Goal: Ask a question

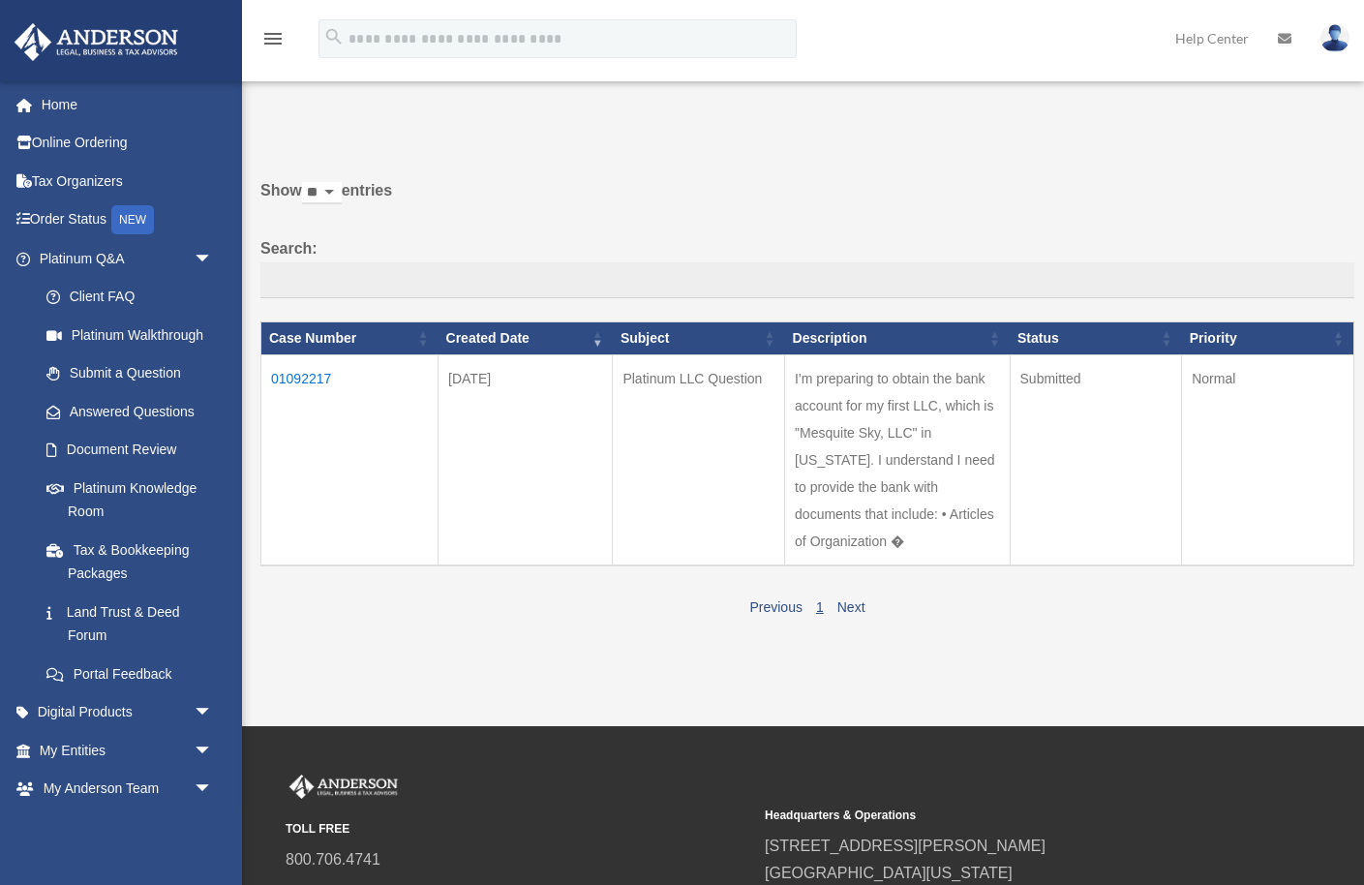
click at [310, 375] on td "01092217" at bounding box center [349, 460] width 177 height 211
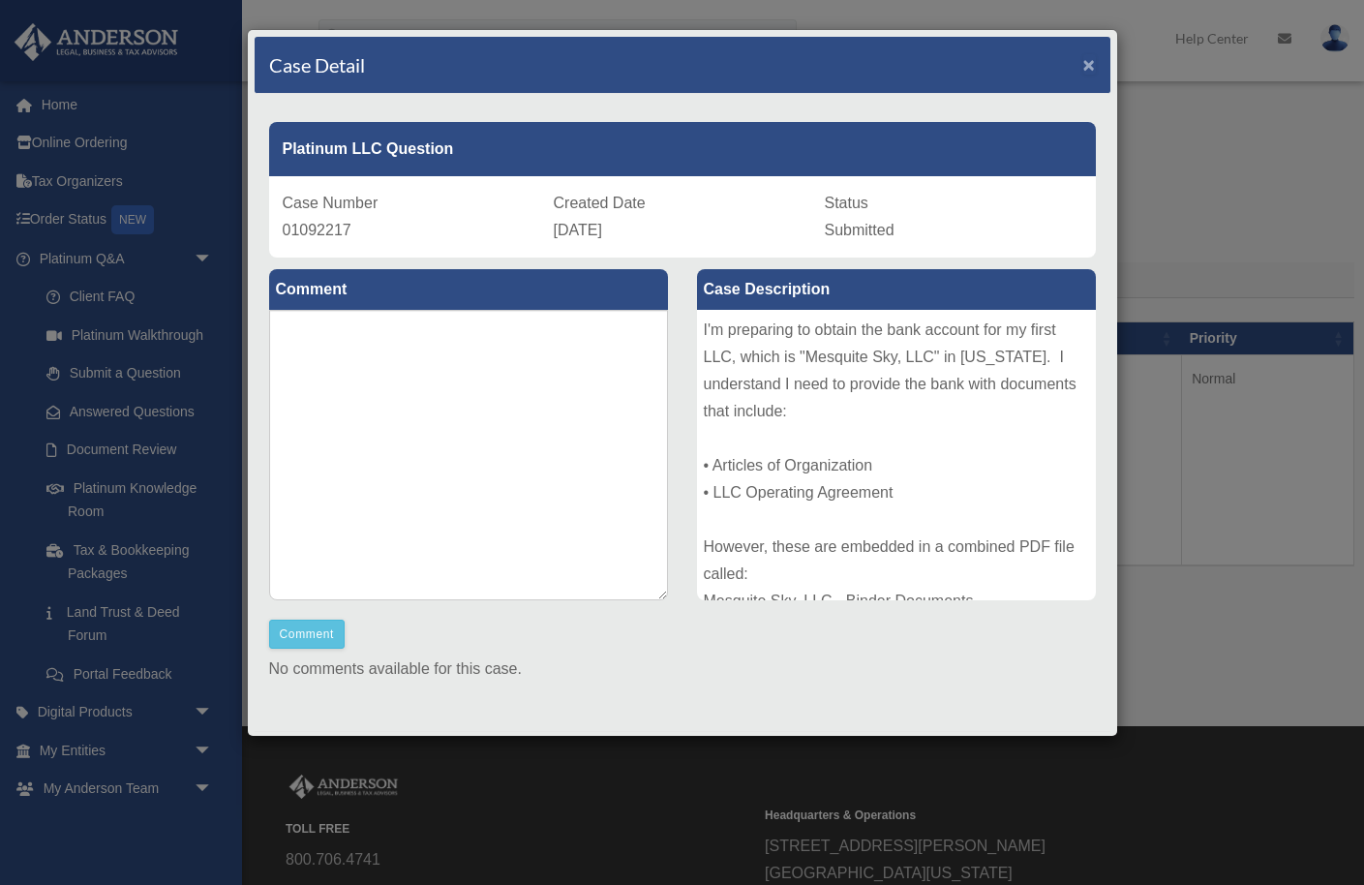
click at [1088, 67] on span "×" at bounding box center [1090, 64] width 13 height 22
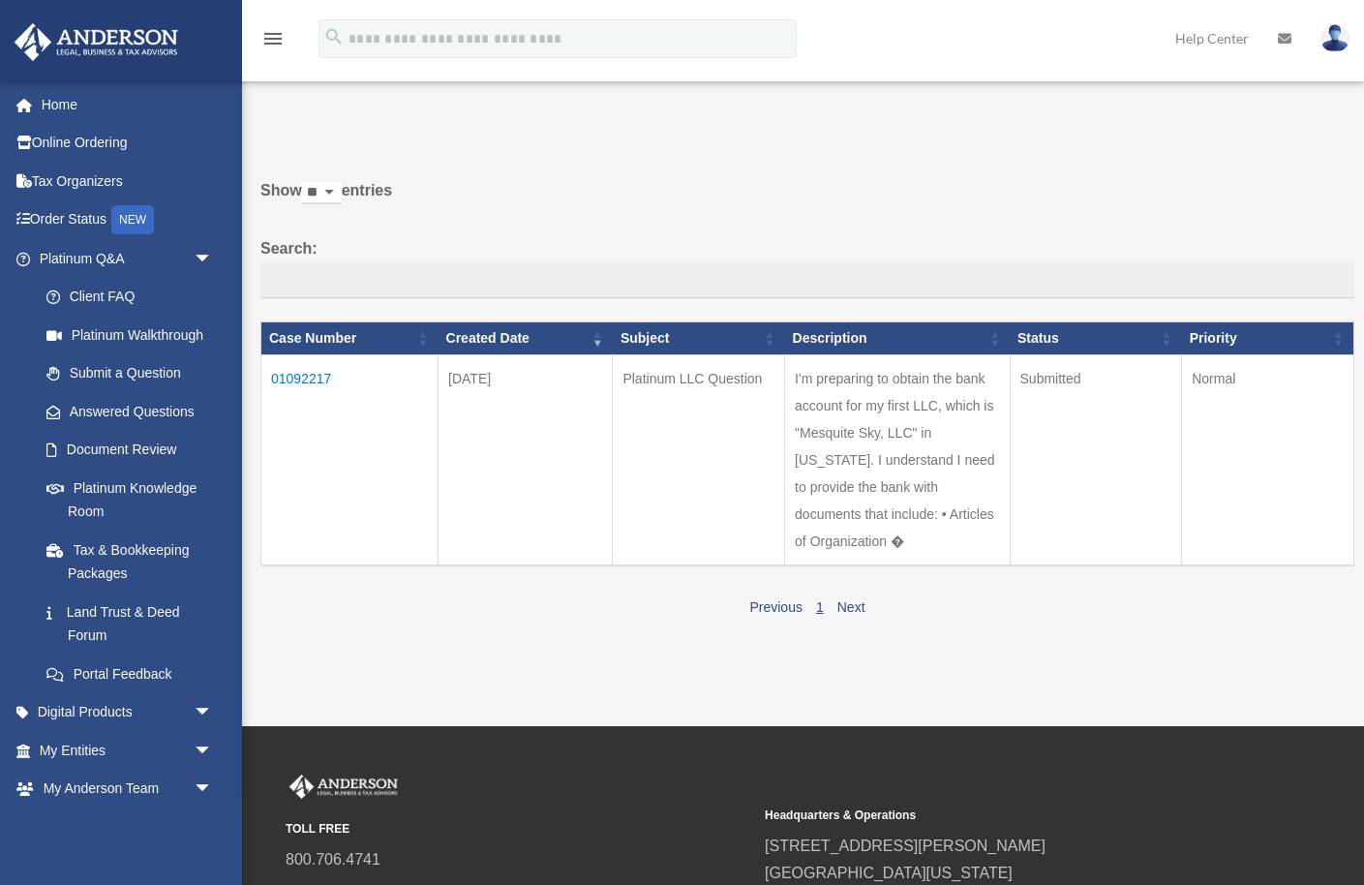
click at [847, 458] on td "I'm preparing to obtain the bank account for my first LLC, which is "Mesquite S…" at bounding box center [897, 460] width 225 height 211
click at [307, 375] on td "01092217" at bounding box center [349, 460] width 177 height 211
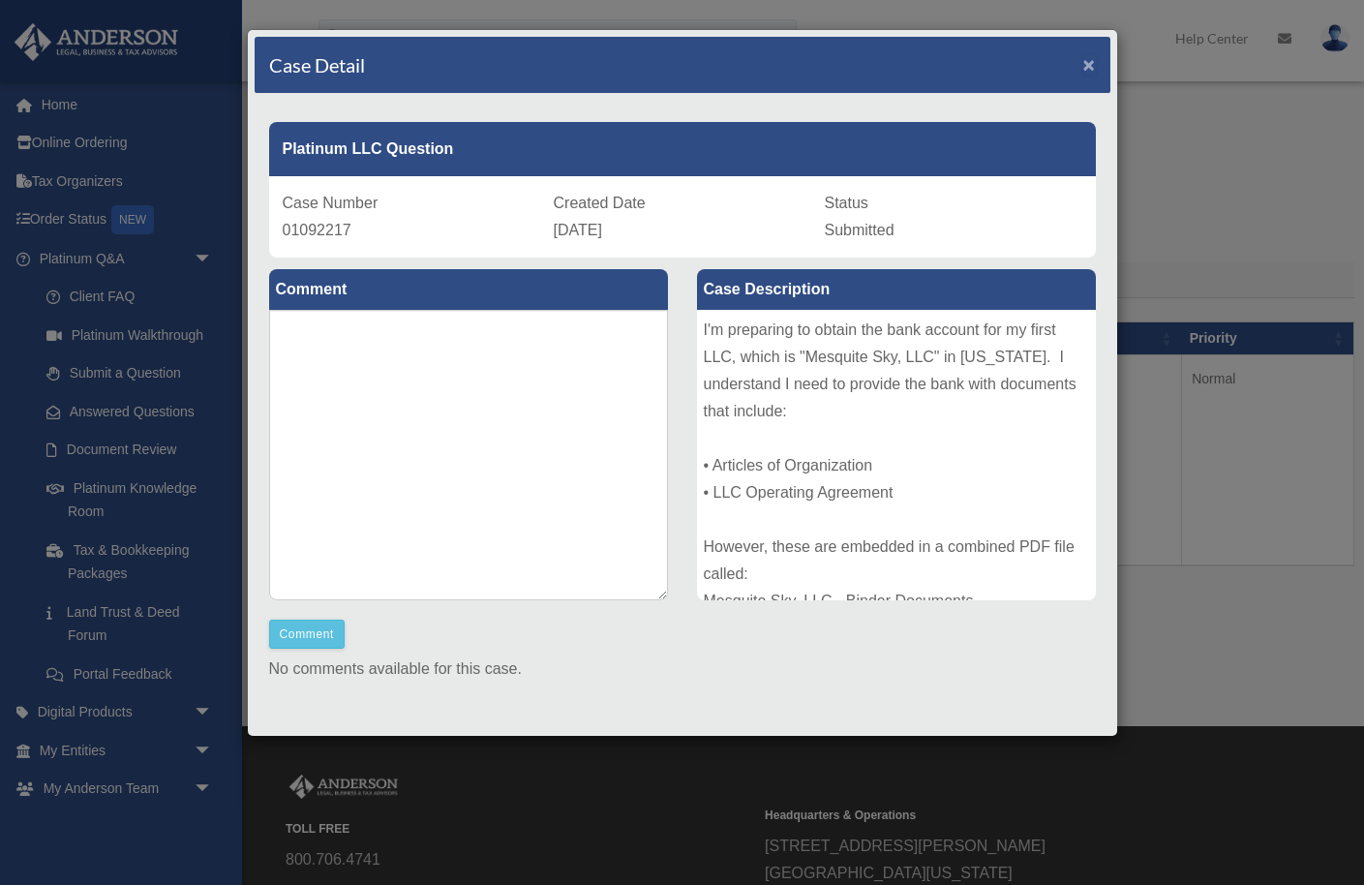
click at [1092, 67] on span "×" at bounding box center [1090, 64] width 13 height 22
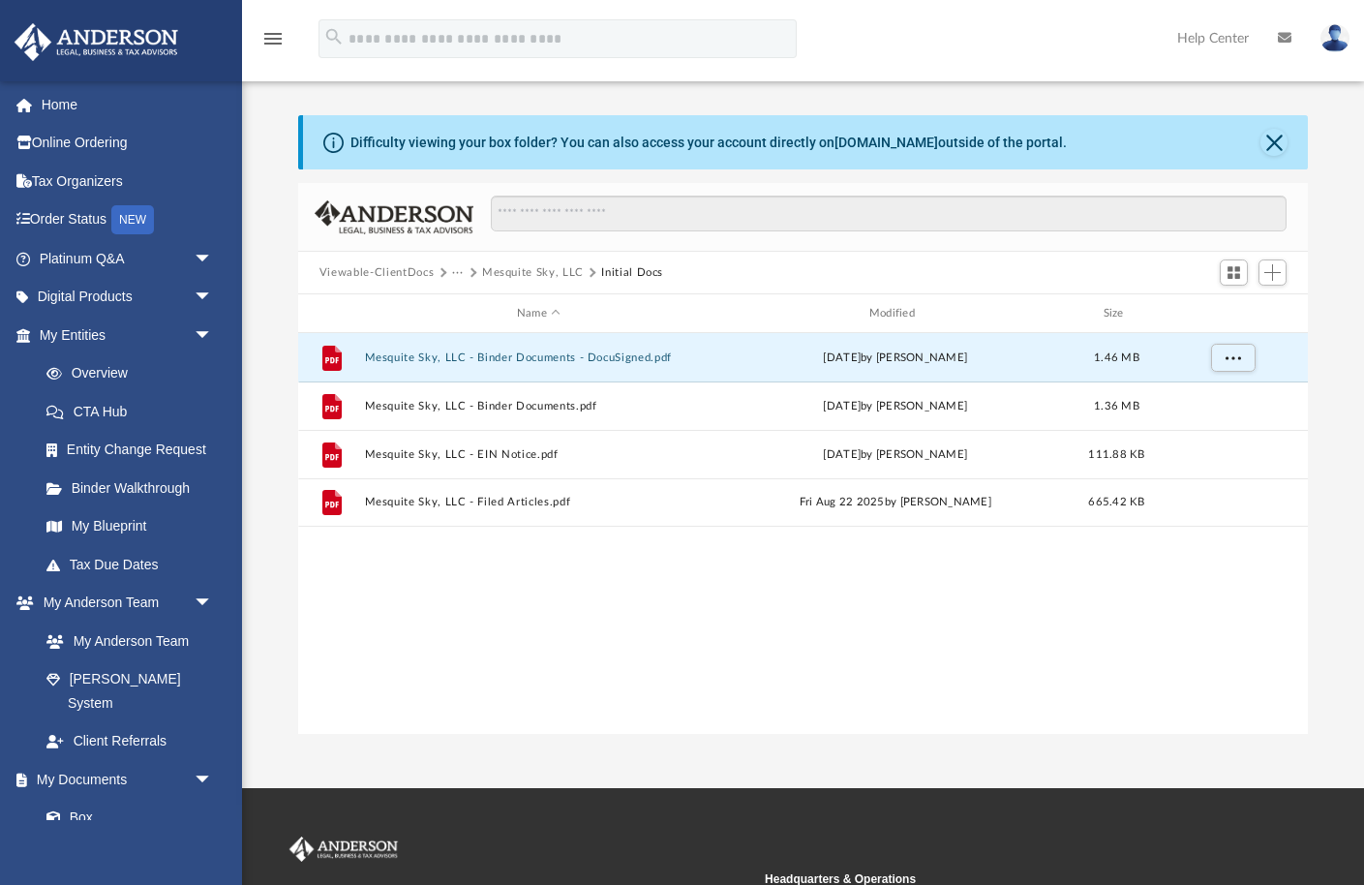
scroll to position [440, 1010]
click at [473, 623] on div "File Mesquite Sky, LLC - Binder Documents - DocuSigned.pdf Mon Aug 25 2025 by M…" at bounding box center [803, 534] width 1010 height 402
click at [282, 567] on div "Difficulty viewing your box folder? You can also access your account directly o…" at bounding box center [803, 424] width 1122 height 619
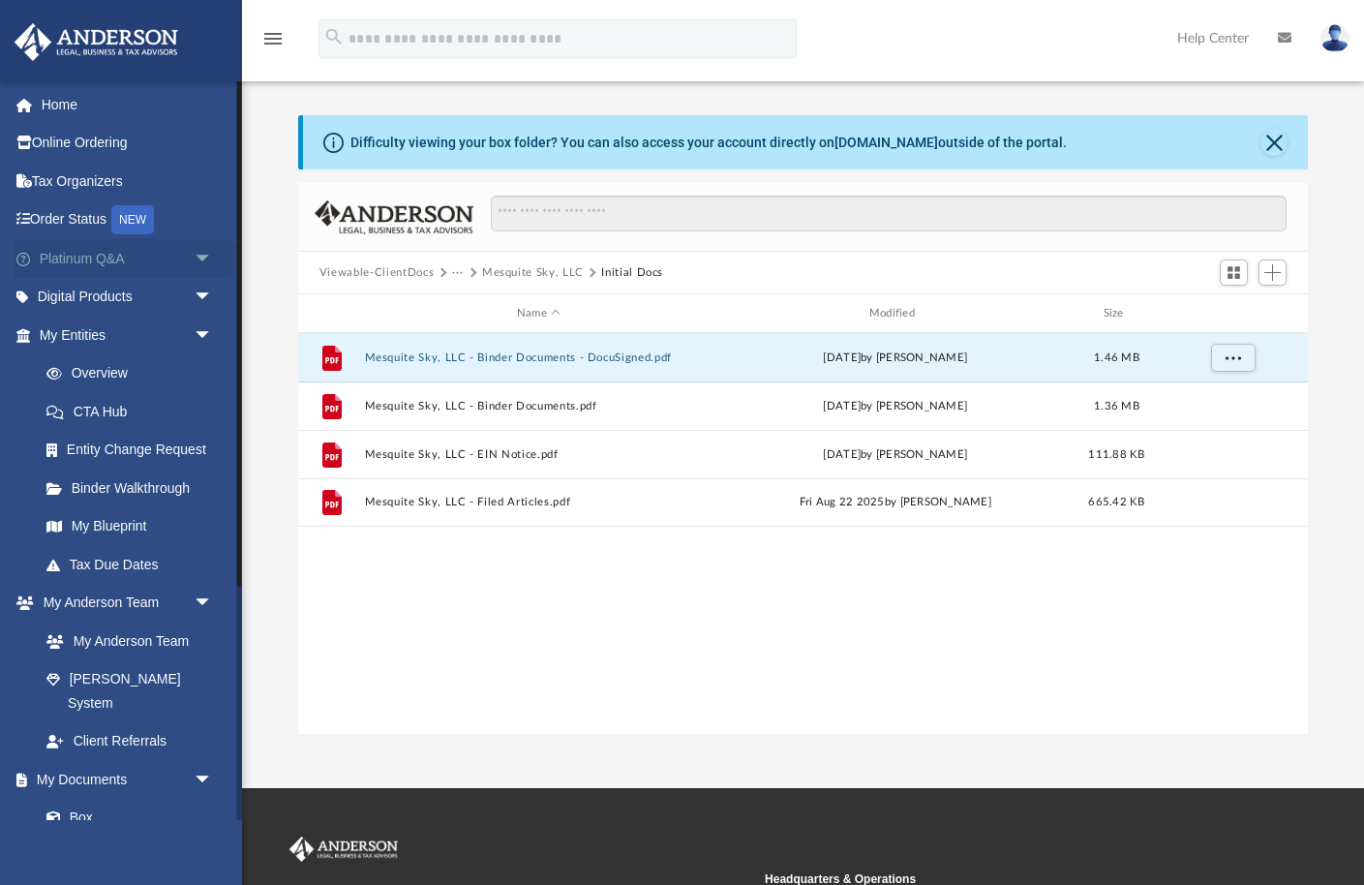
click at [206, 259] on span "arrow_drop_down" at bounding box center [213, 259] width 39 height 40
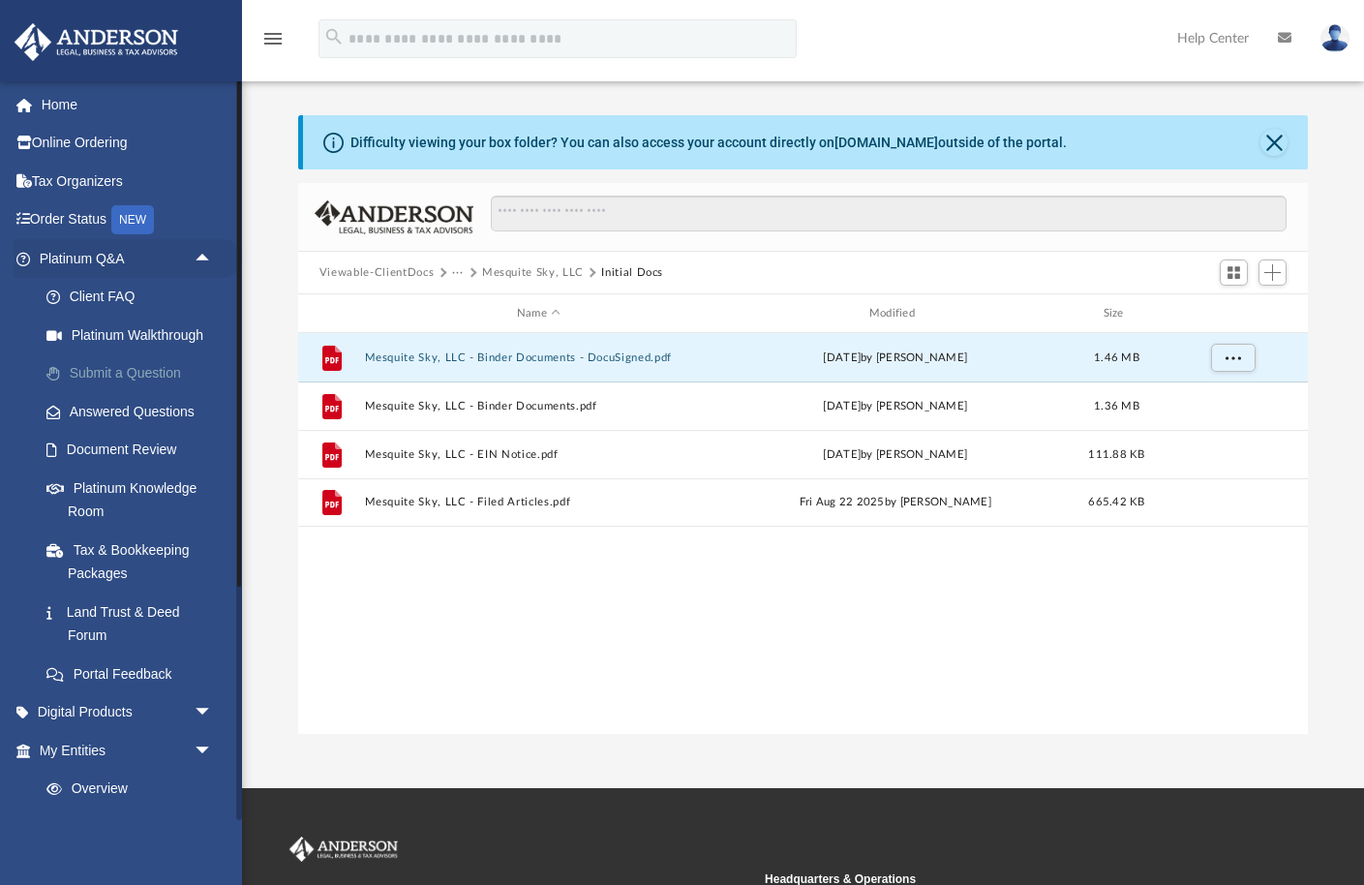
click at [126, 375] on link "Submit a Question" at bounding box center [134, 373] width 215 height 39
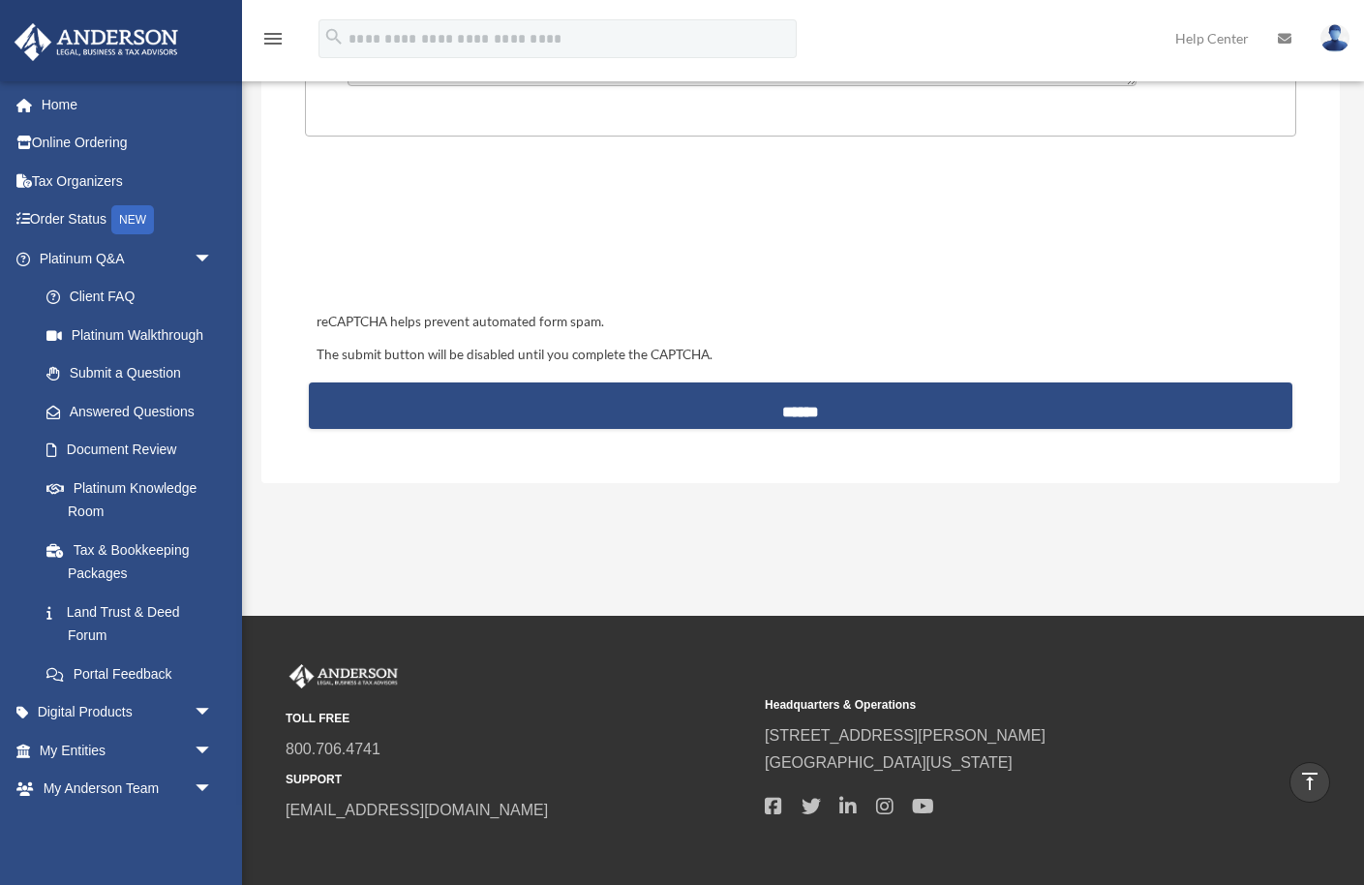
scroll to position [765, 0]
